Goal: Task Accomplishment & Management: Manage account settings

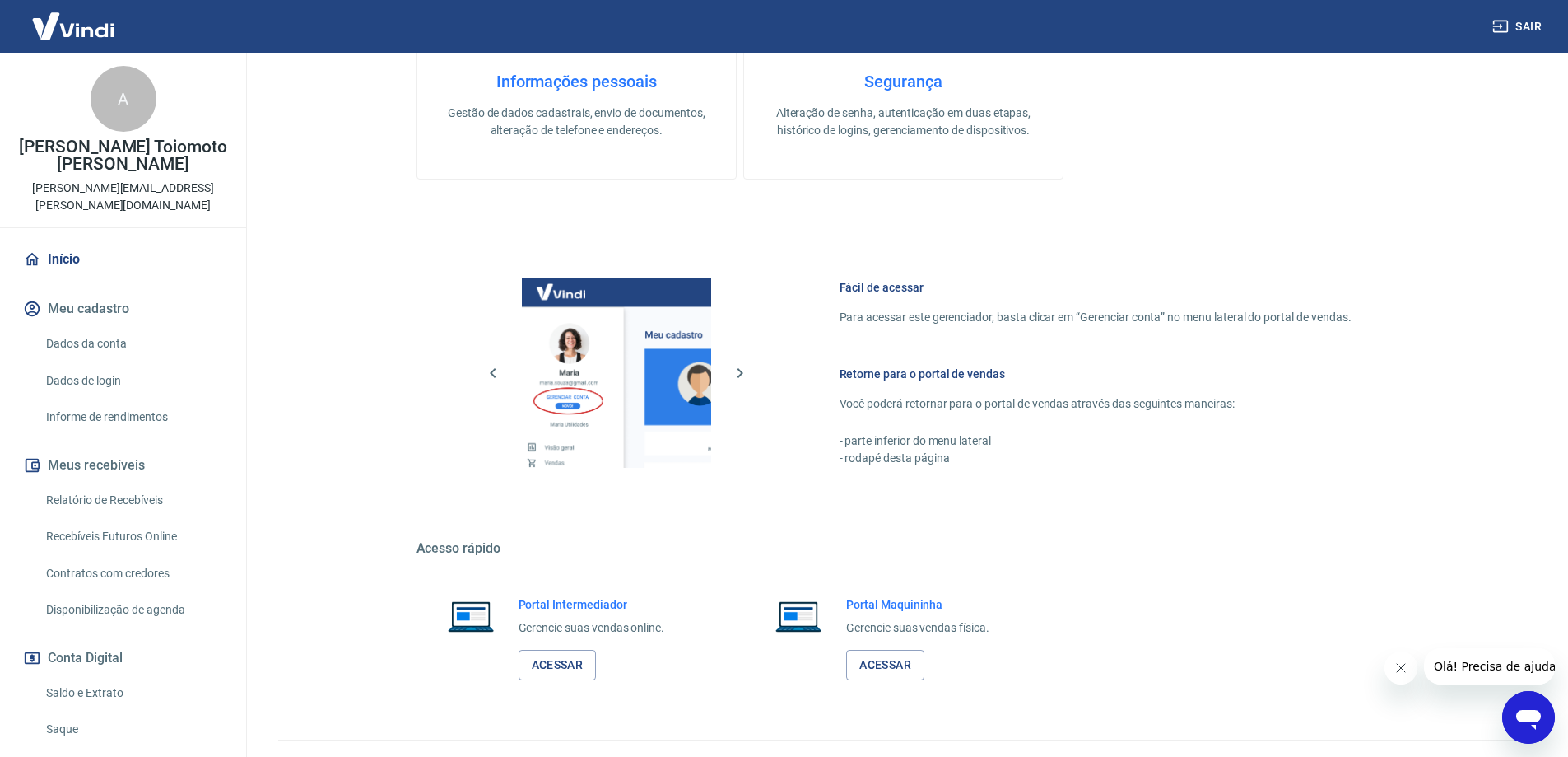
scroll to position [527, 0]
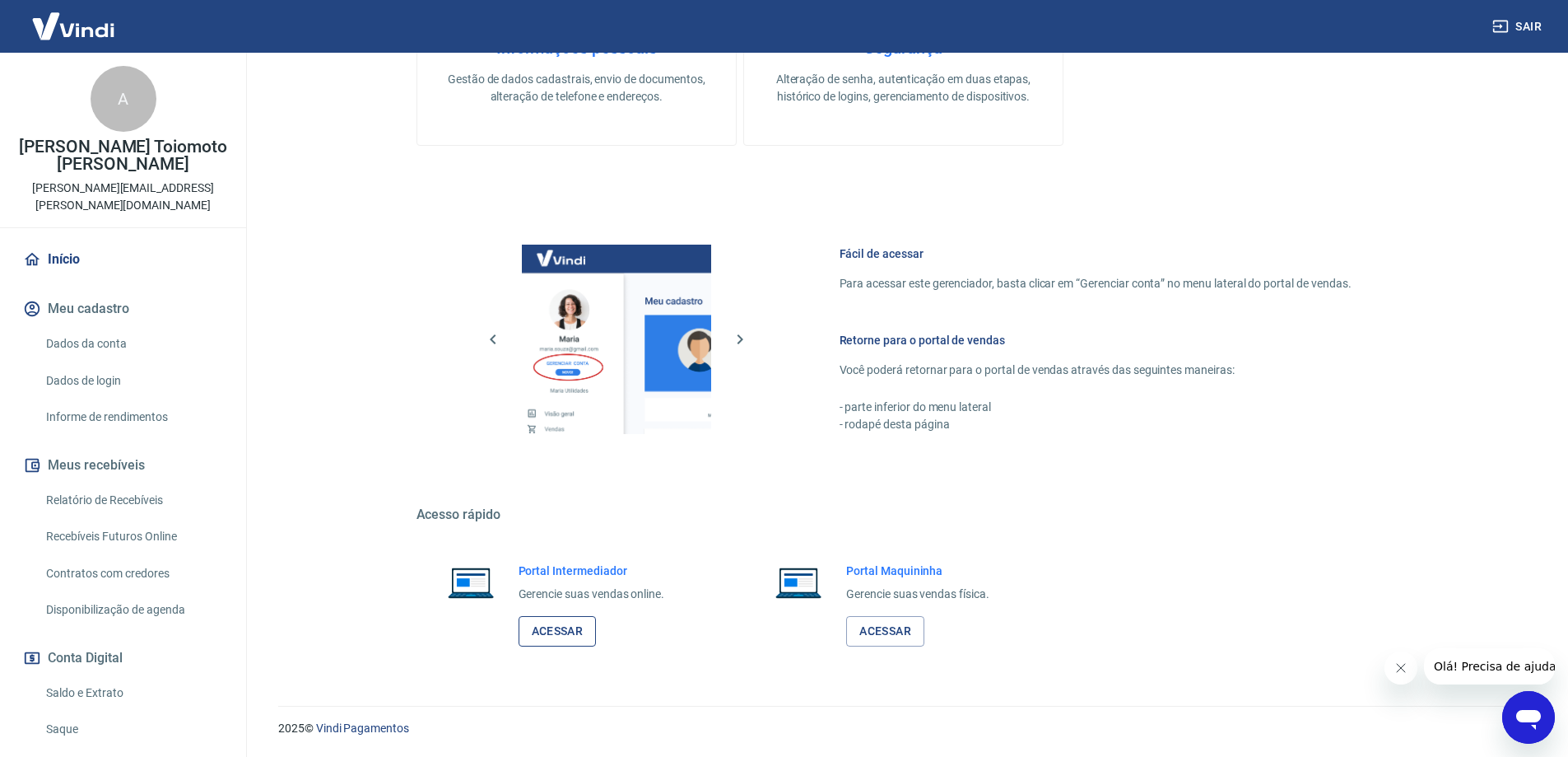
click at [561, 630] on link "Acessar" at bounding box center [557, 631] width 78 height 31
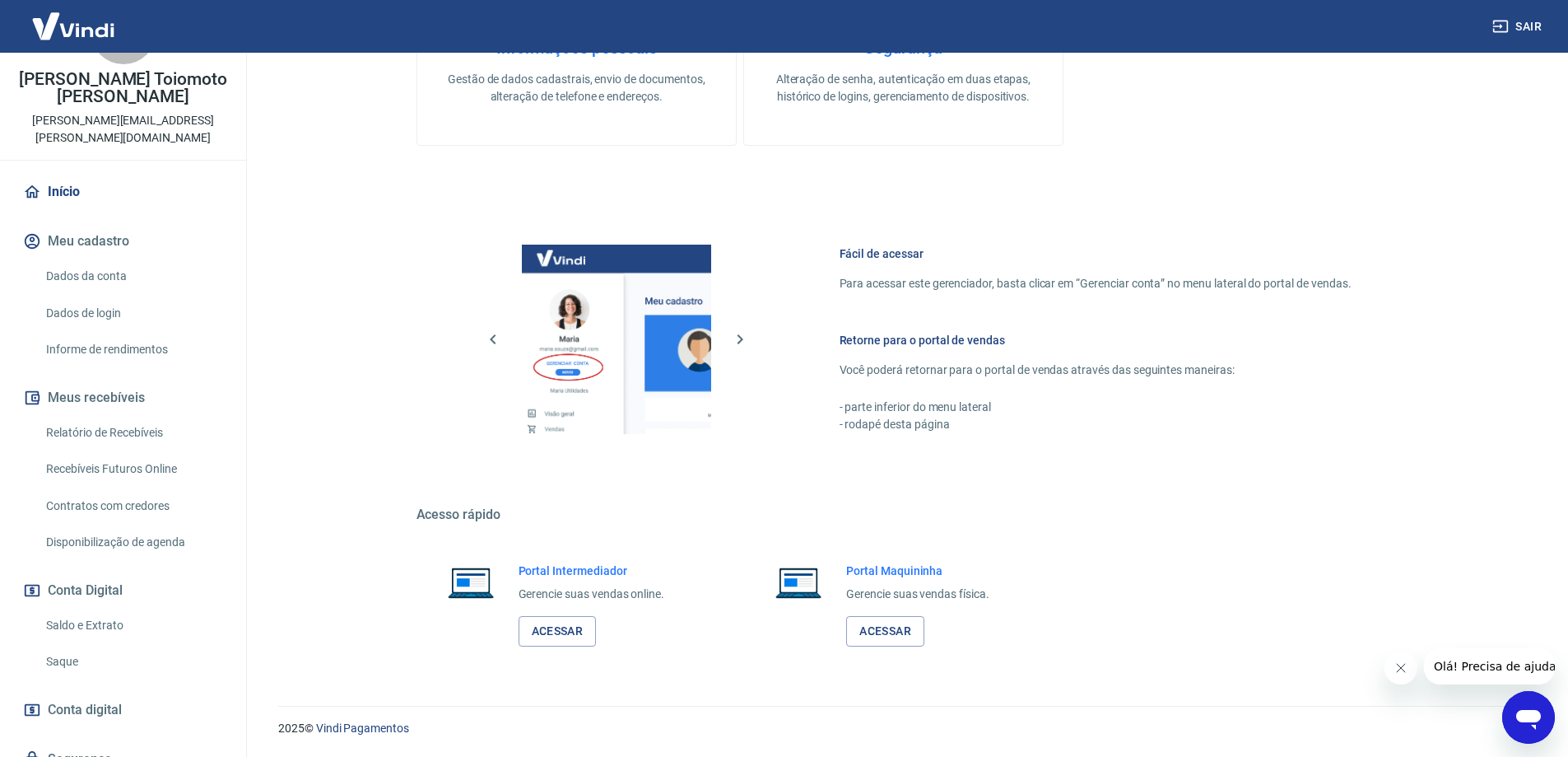
scroll to position [120, 0]
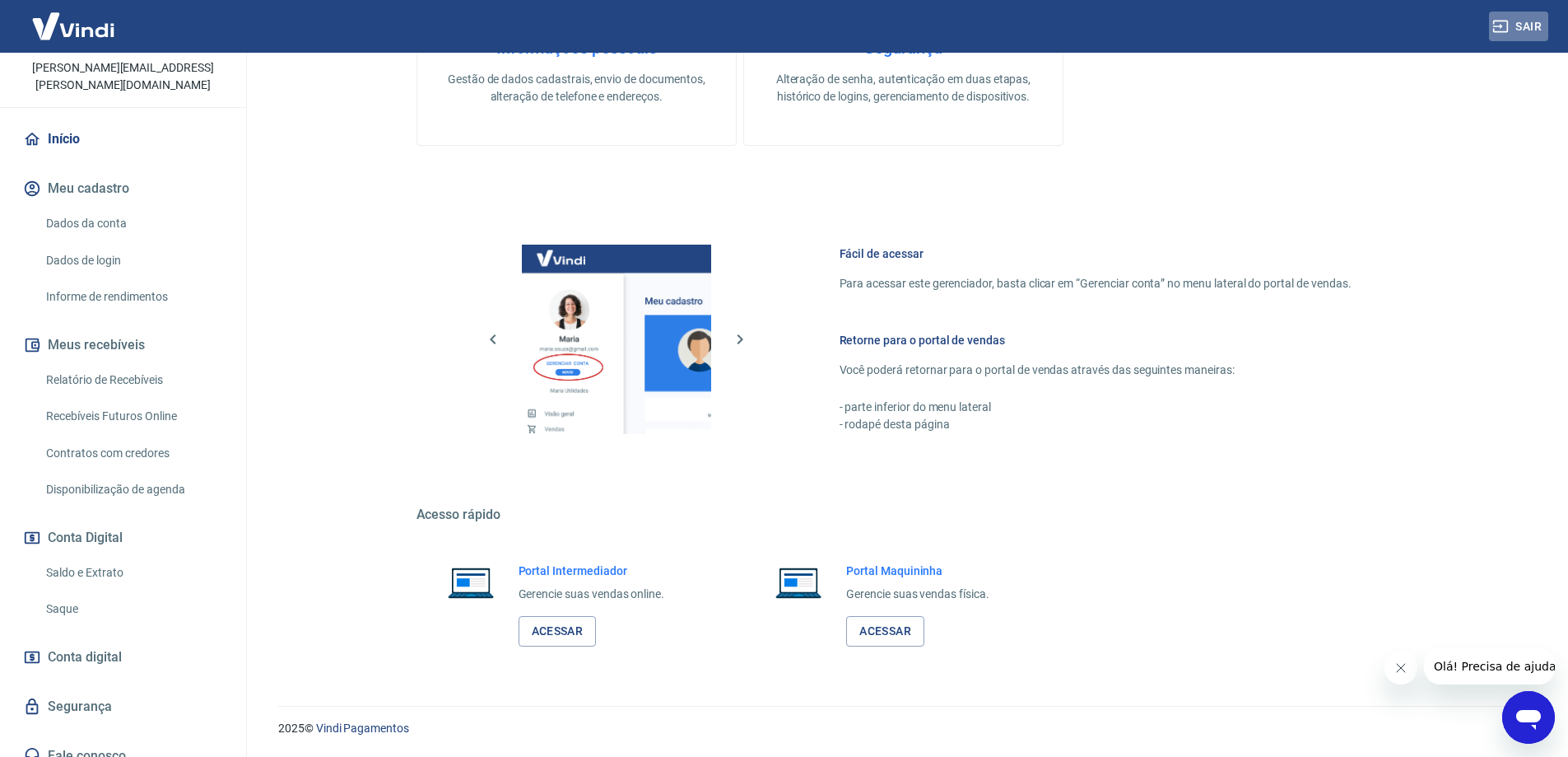
click at [1525, 28] on button "Sair" at bounding box center [1518, 27] width 59 height 31
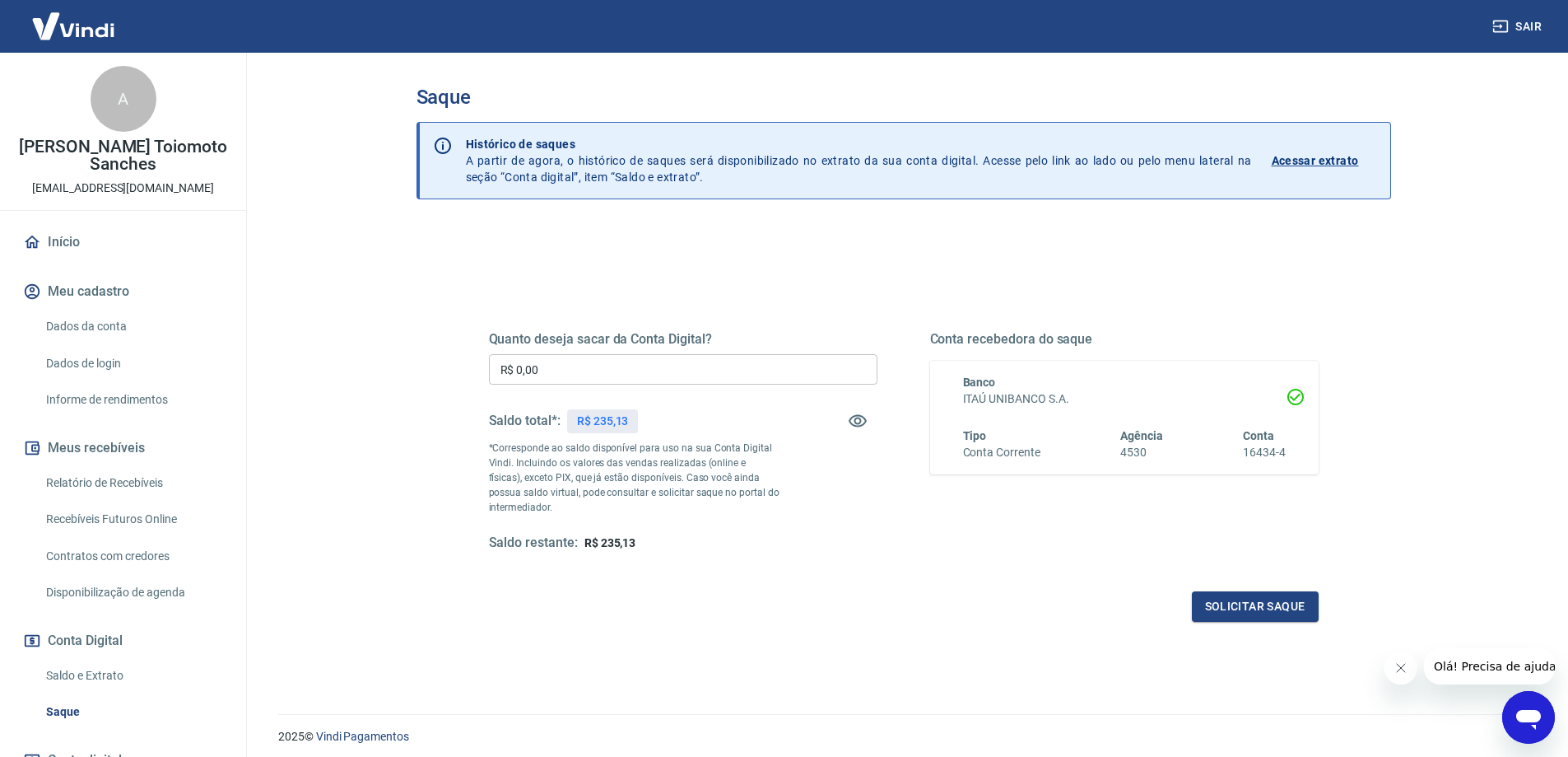
click at [71, 241] on link "Início" at bounding box center [122, 242] width 206 height 36
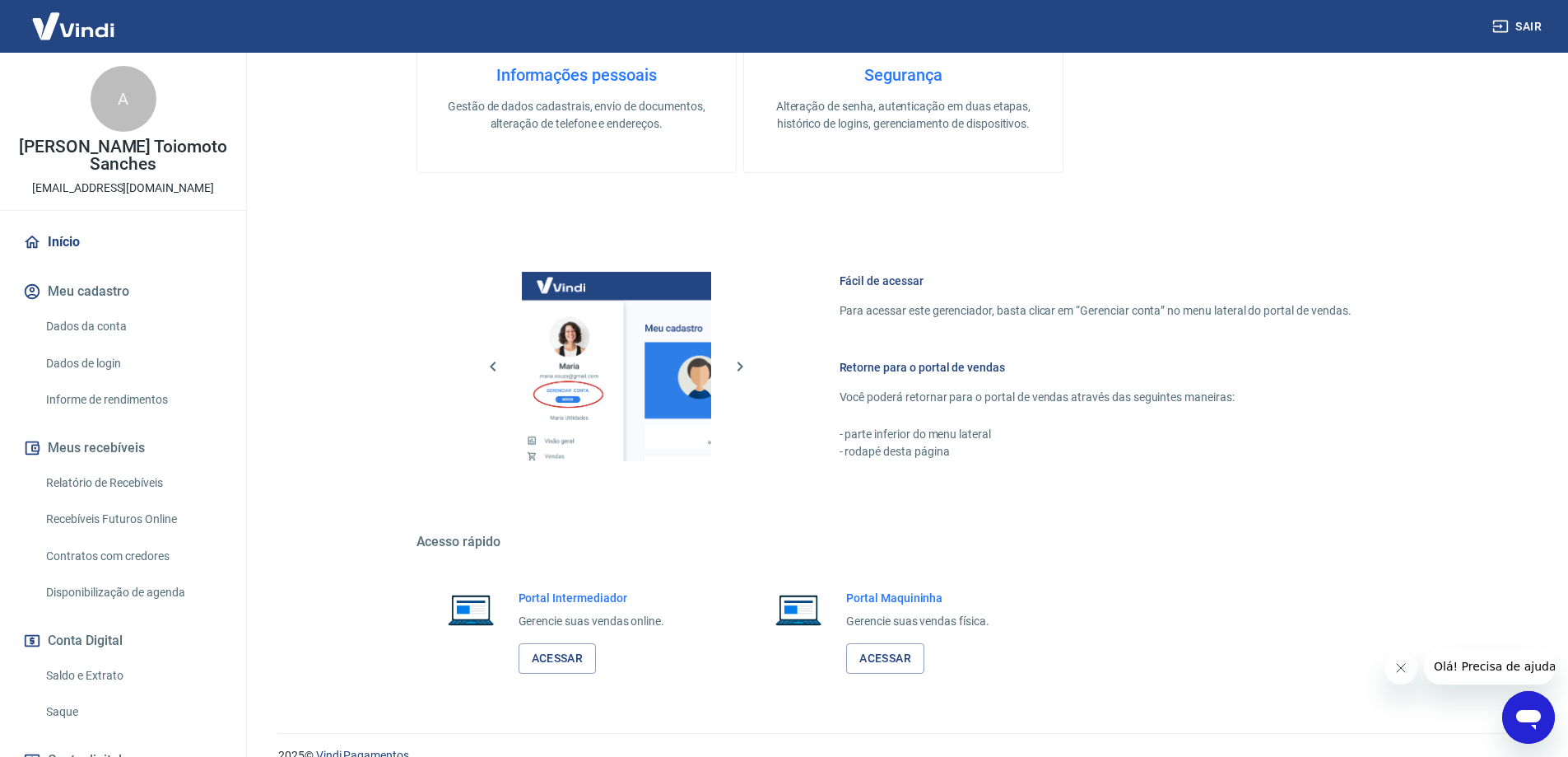
scroll to position [527, 0]
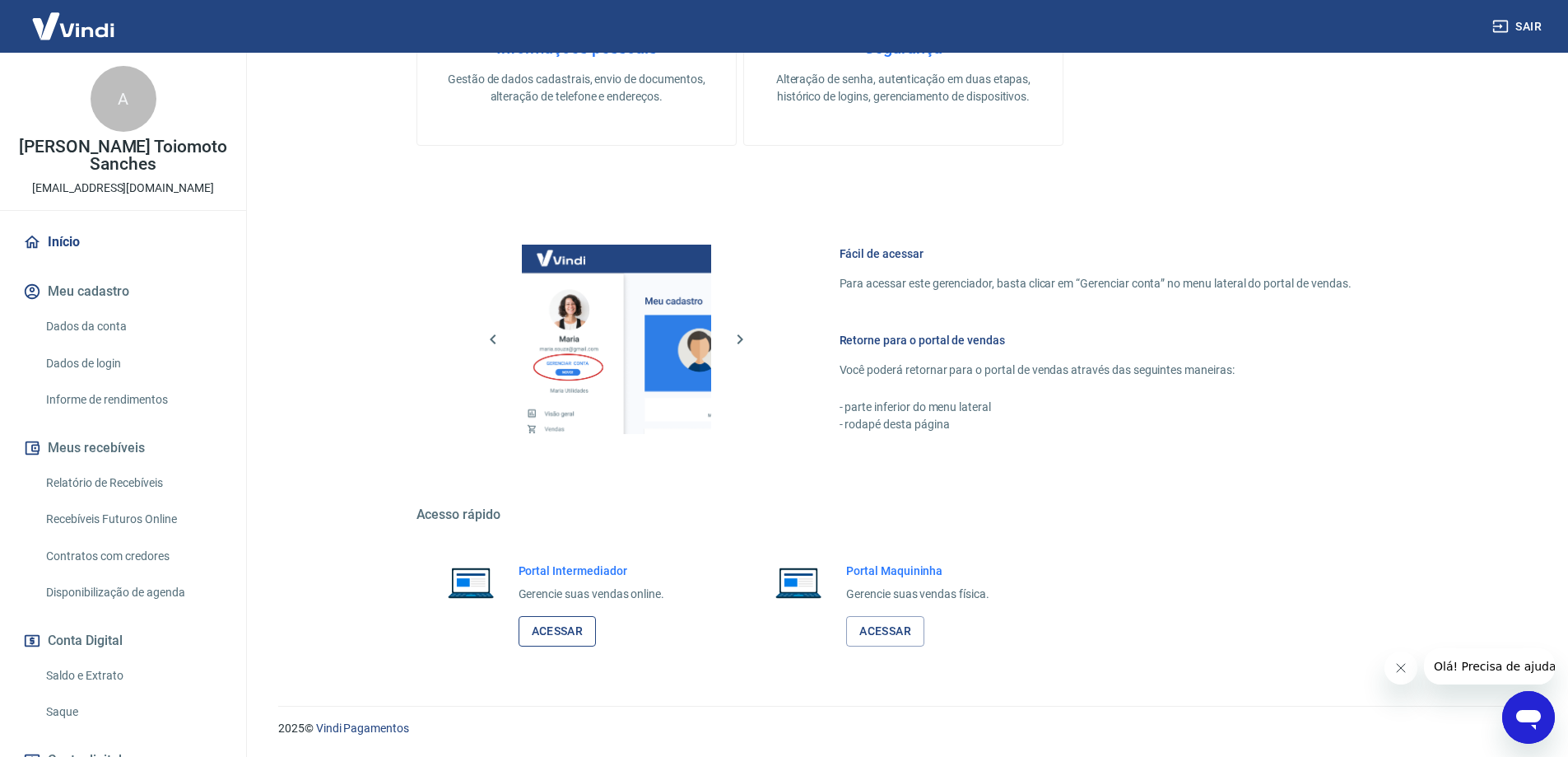
click at [554, 632] on link "Acessar" at bounding box center [557, 631] width 78 height 31
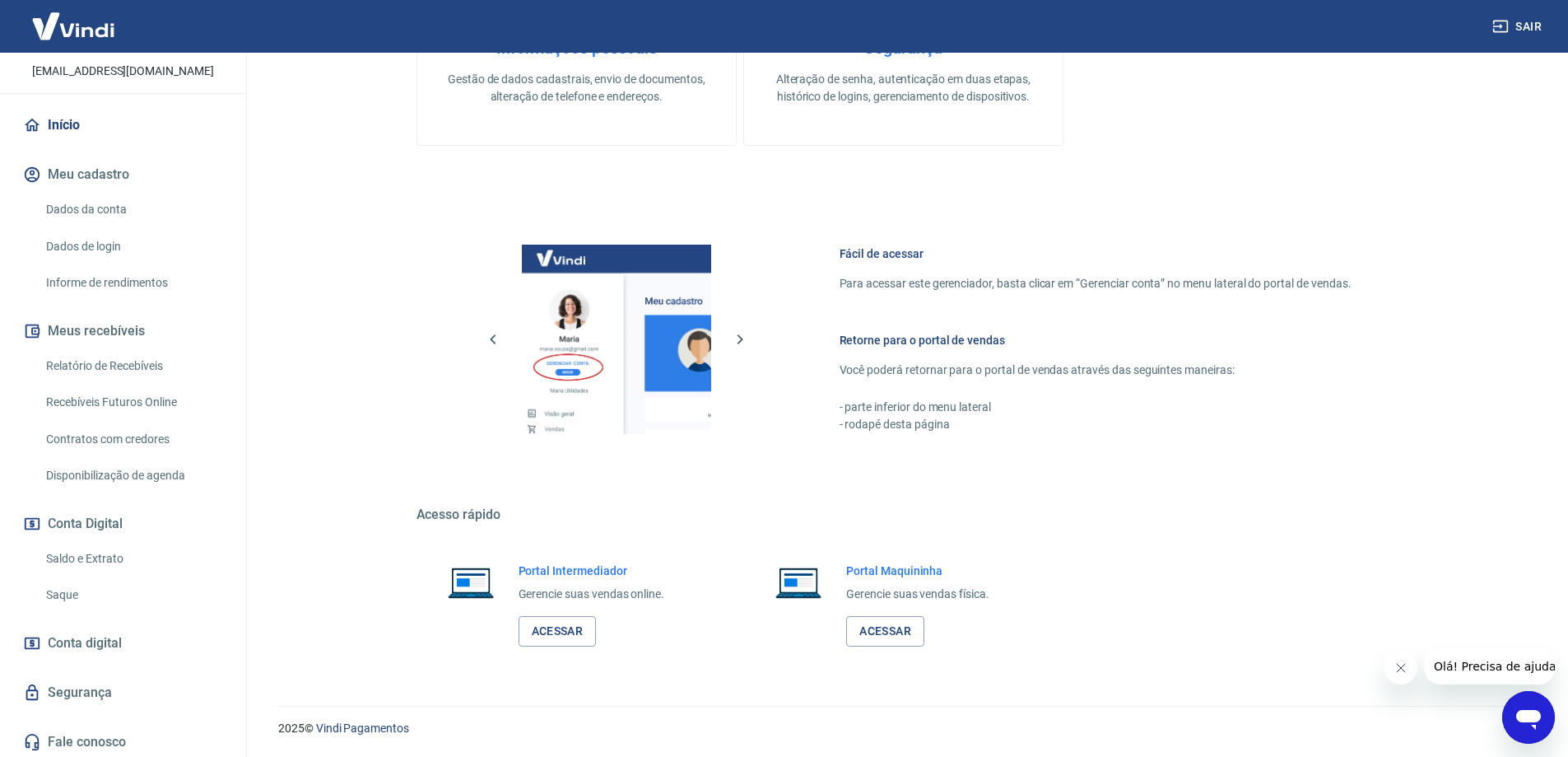
scroll to position [120, 0]
click at [1522, 19] on button "Sair" at bounding box center [1518, 27] width 59 height 31
